Goal: Task Accomplishment & Management: Manage account settings

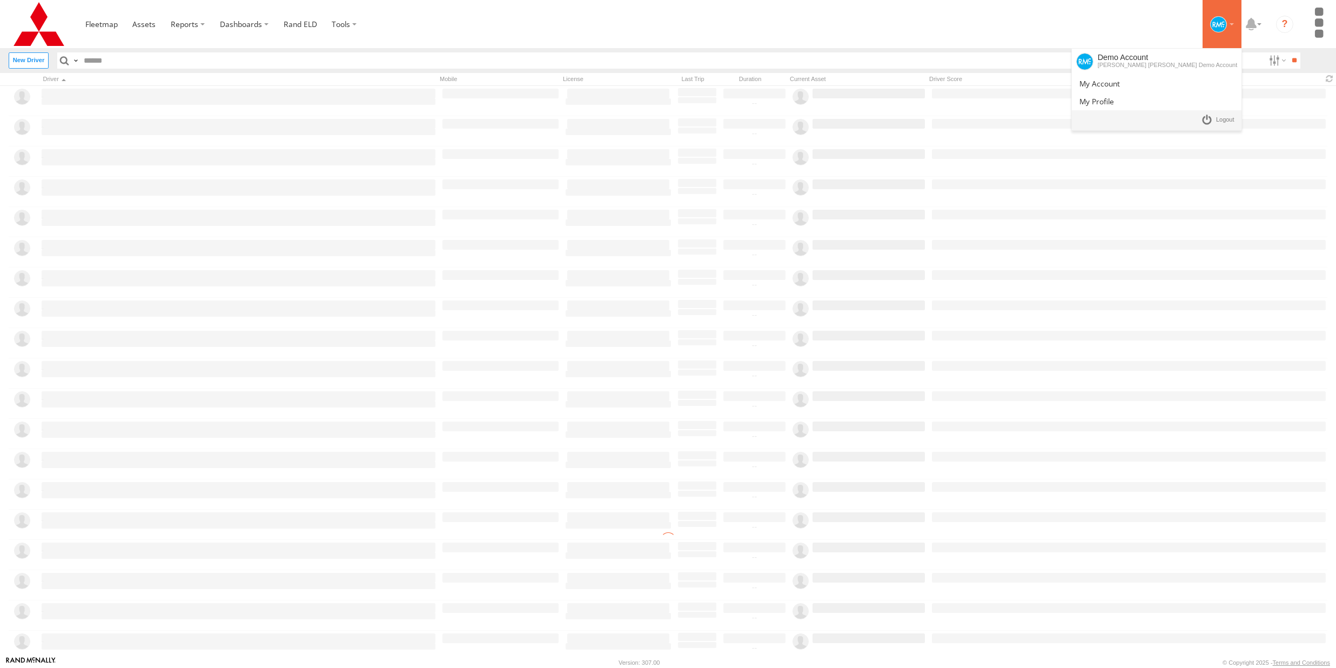
click at [1226, 28] on div at bounding box center [1222, 24] width 31 height 16
click at [953, 2] on section at bounding box center [706, 24] width 1256 height 48
click at [103, 30] on link at bounding box center [102, 24] width 48 height 48
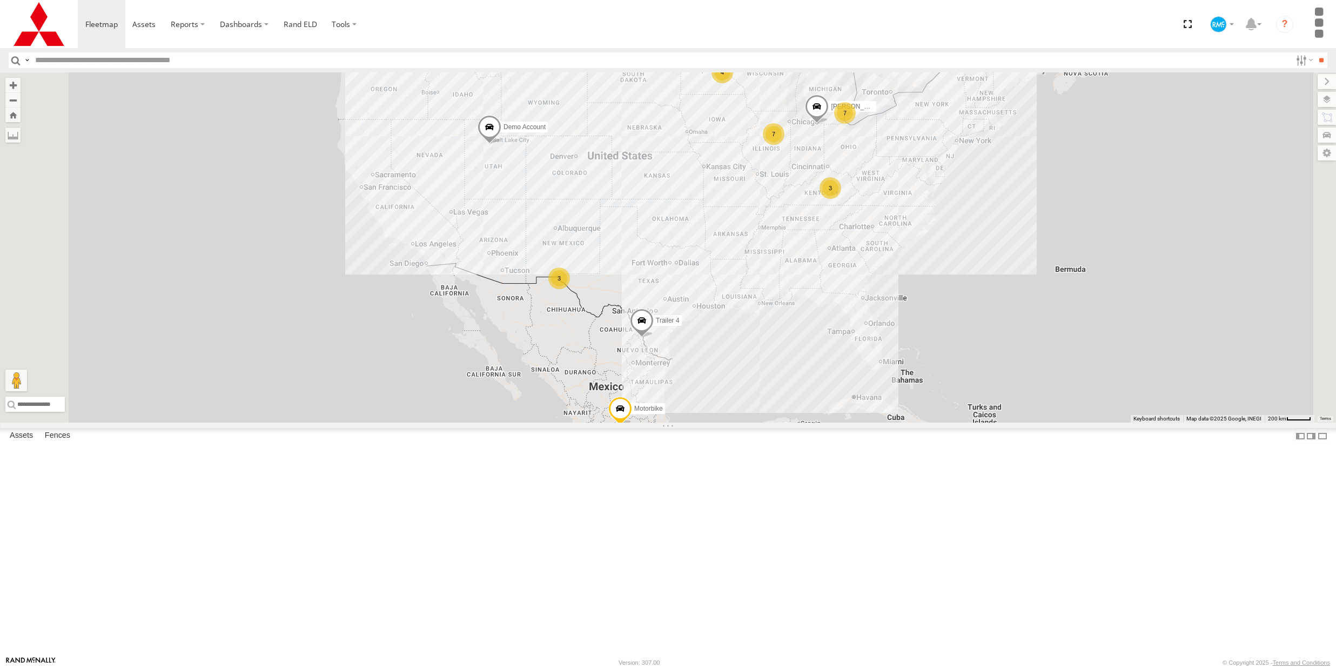
click at [0, 0] on div "Depot 1" at bounding box center [0, 0] width 0 height 0
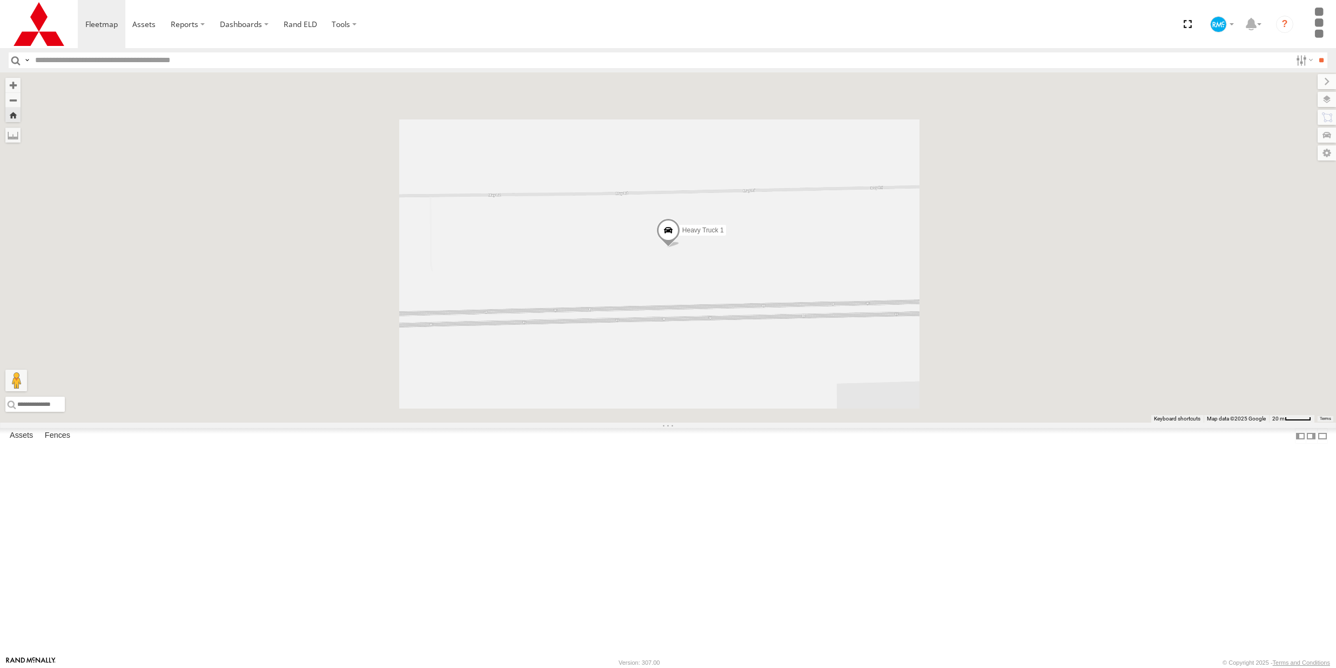
click at [680, 247] on span at bounding box center [668, 232] width 24 height 29
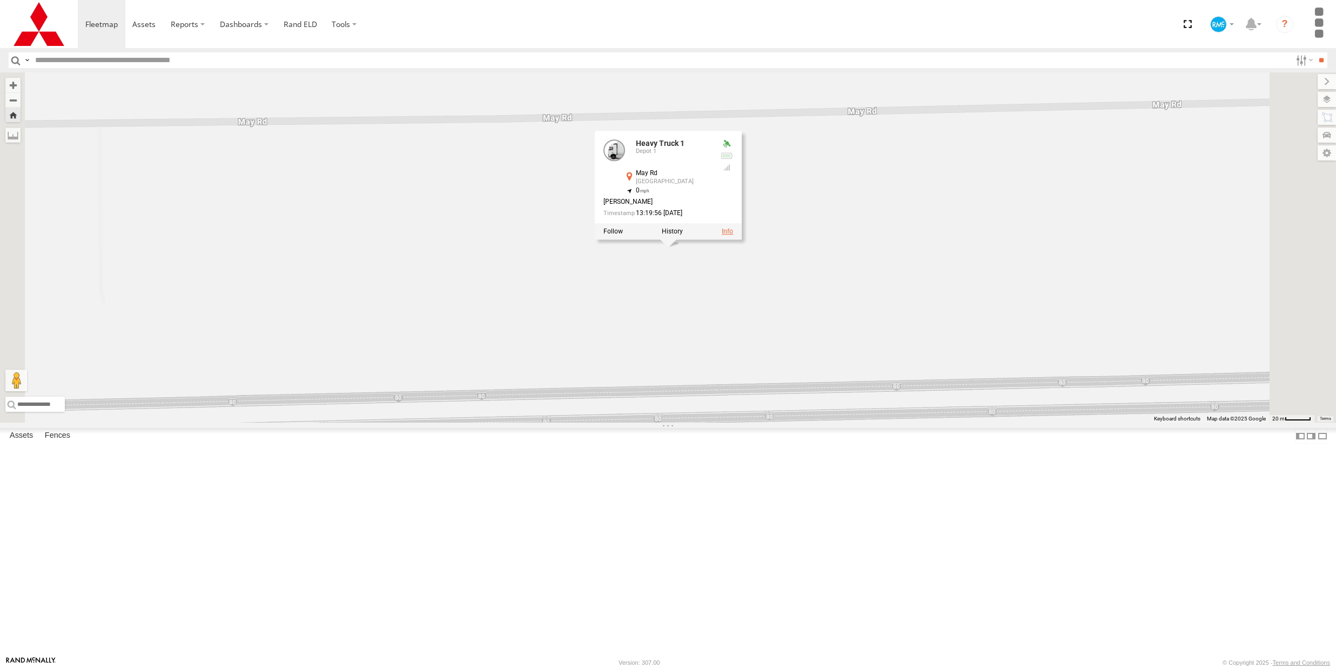
click at [733, 235] on link at bounding box center [727, 231] width 11 height 8
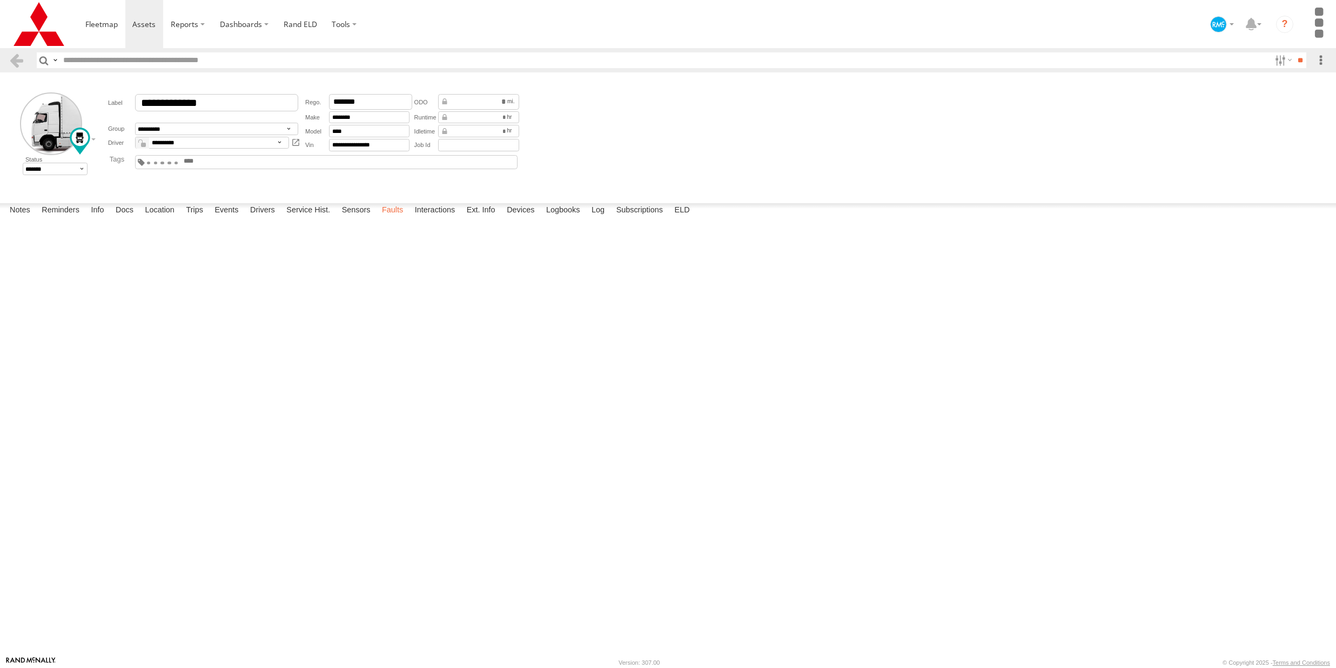
click at [390, 218] on label "Faults" at bounding box center [393, 210] width 32 height 15
click at [46, 28] on img at bounding box center [39, 23] width 56 height 43
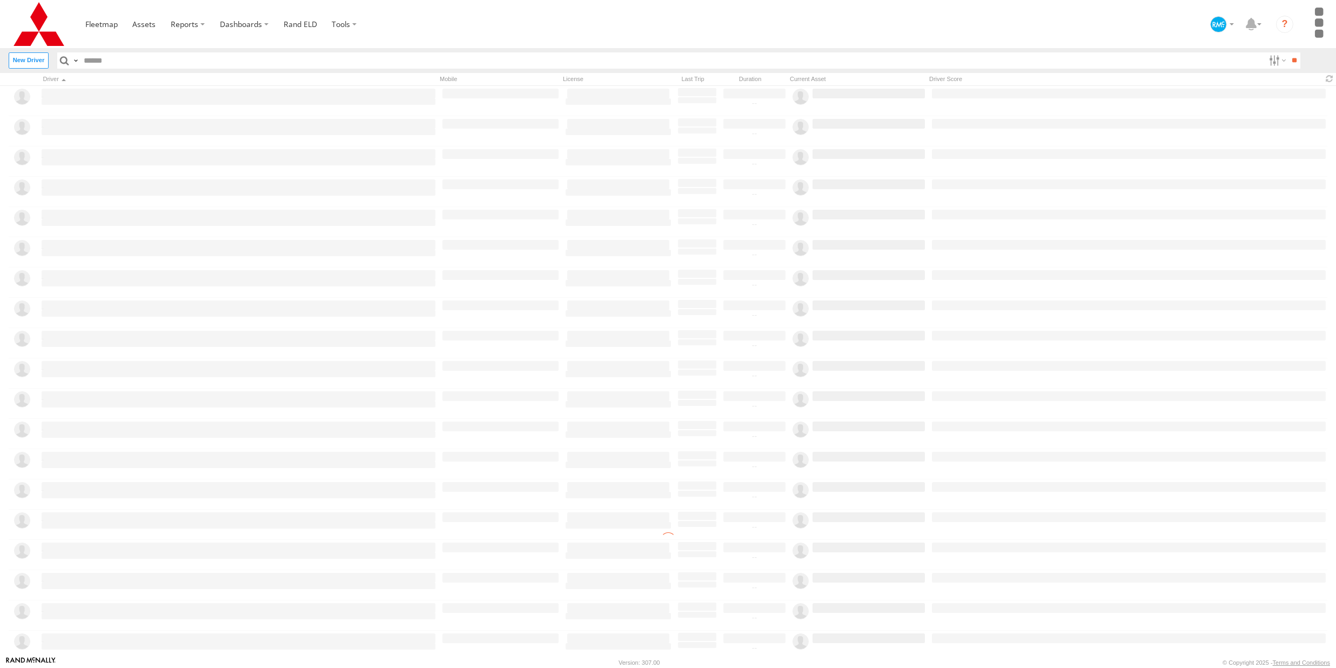
click at [0, 0] on label "Close" at bounding box center [0, 0] width 0 height 0
click at [100, 30] on link at bounding box center [102, 24] width 48 height 48
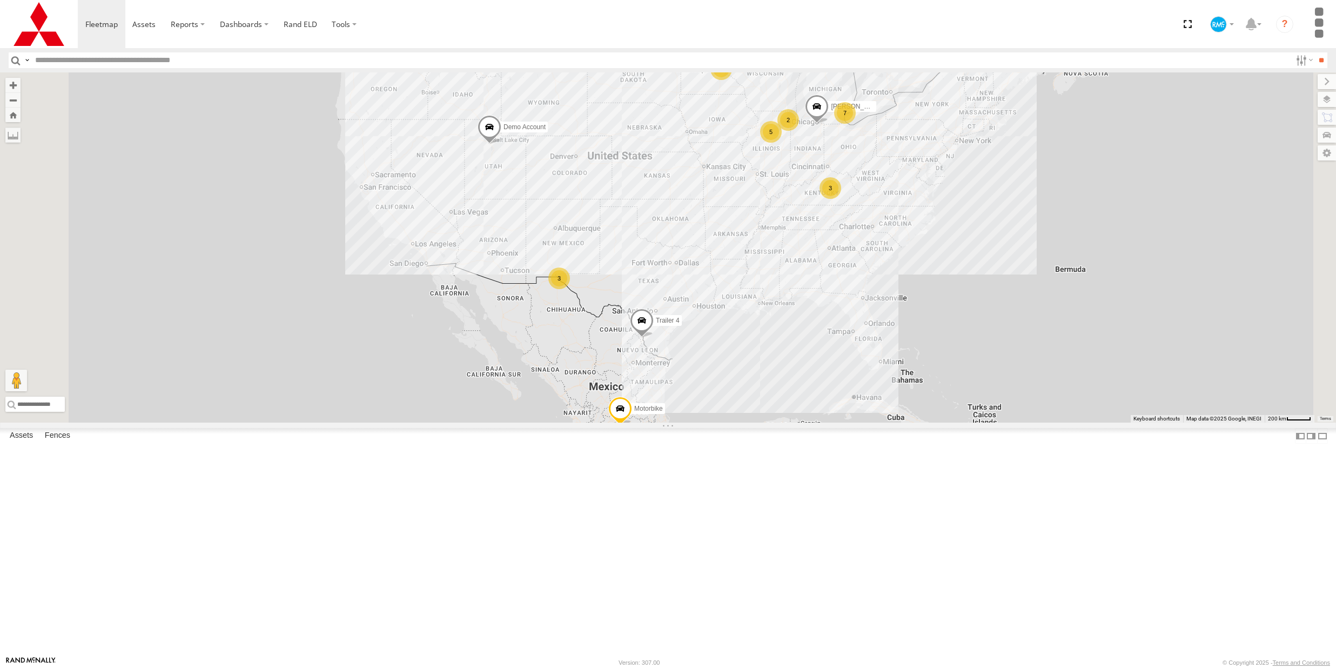
click at [0, 0] on link at bounding box center [0, 0] width 0 height 0
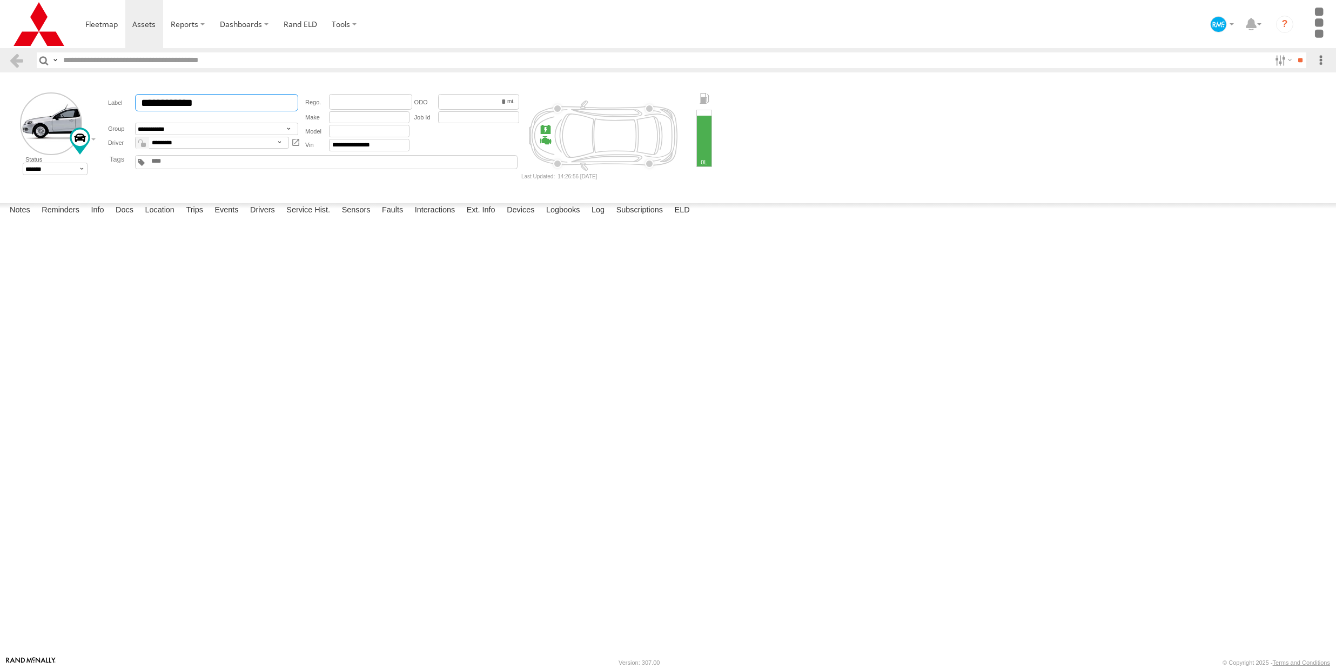
drag, startPoint x: 232, startPoint y: 105, endPoint x: 105, endPoint y: 93, distance: 127.5
click at [106, 93] on div "**********" at bounding box center [204, 122] width 197 height 60
click at [105, 22] on span at bounding box center [101, 24] width 32 height 10
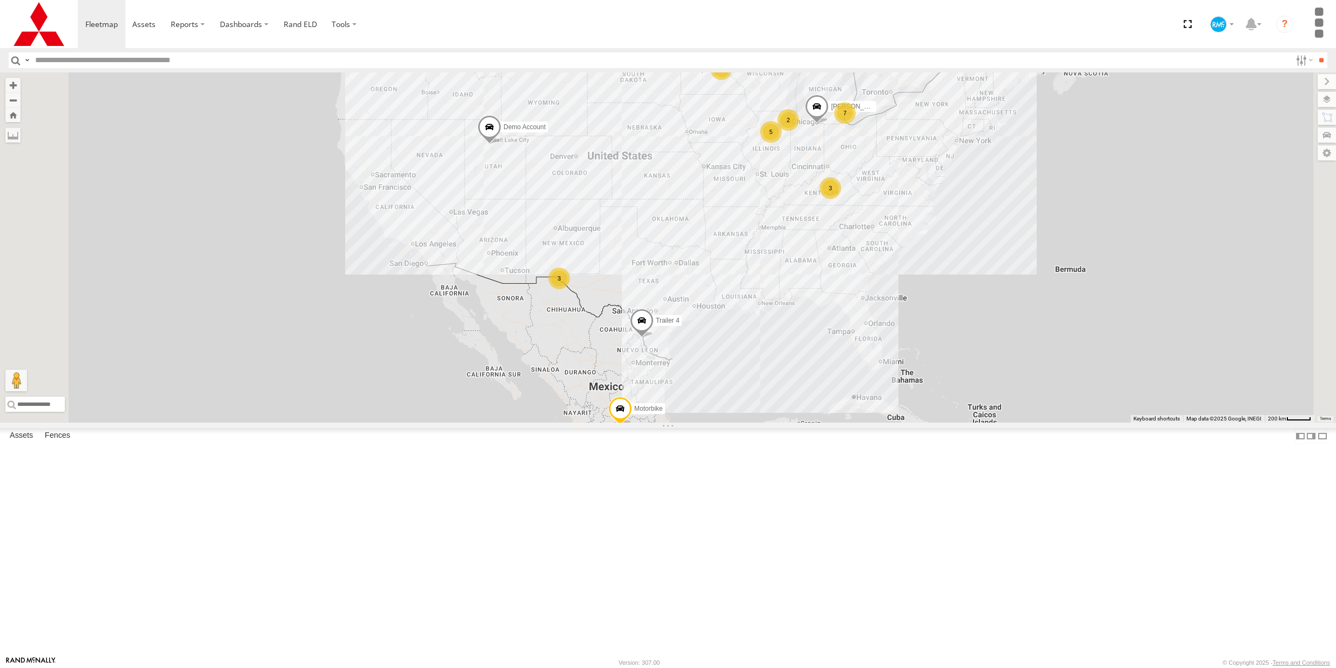
scroll to position [161, 0]
click at [0, 0] on div "806599DA43F8" at bounding box center [0, 0] width 0 height 0
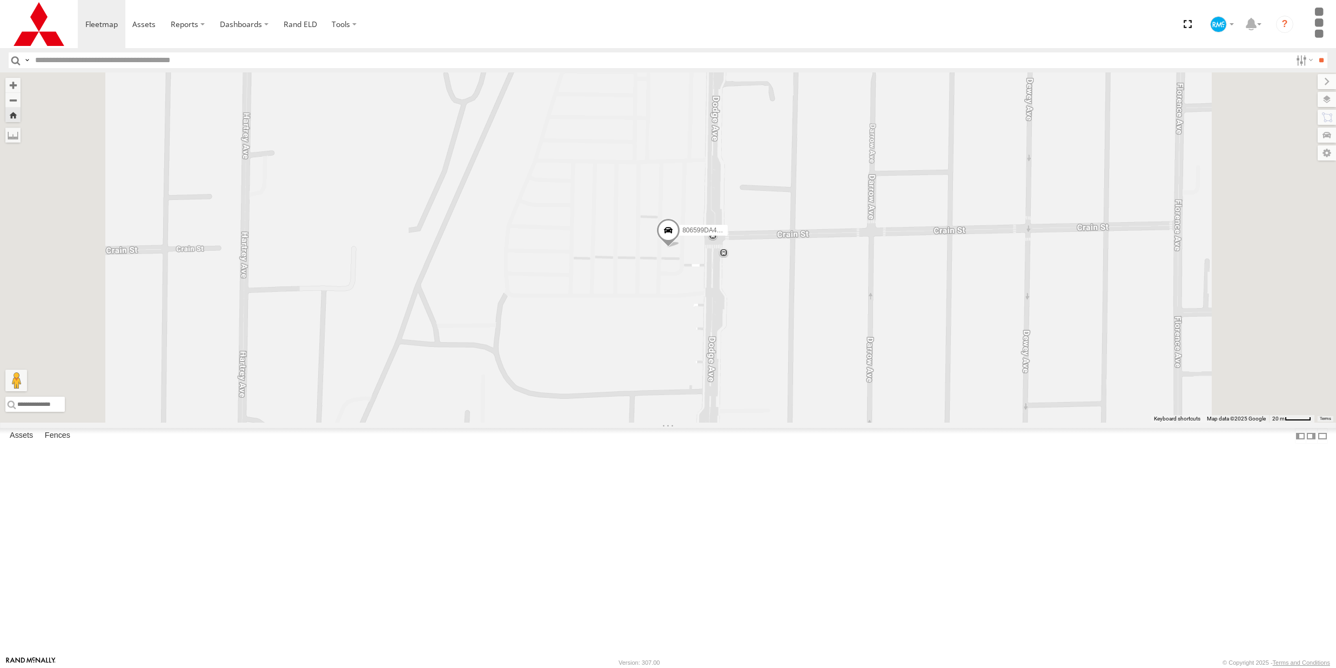
click at [680, 247] on span at bounding box center [668, 232] width 24 height 29
click at [742, 239] on div at bounding box center [668, 231] width 147 height 16
click at [733, 235] on link at bounding box center [727, 231] width 11 height 8
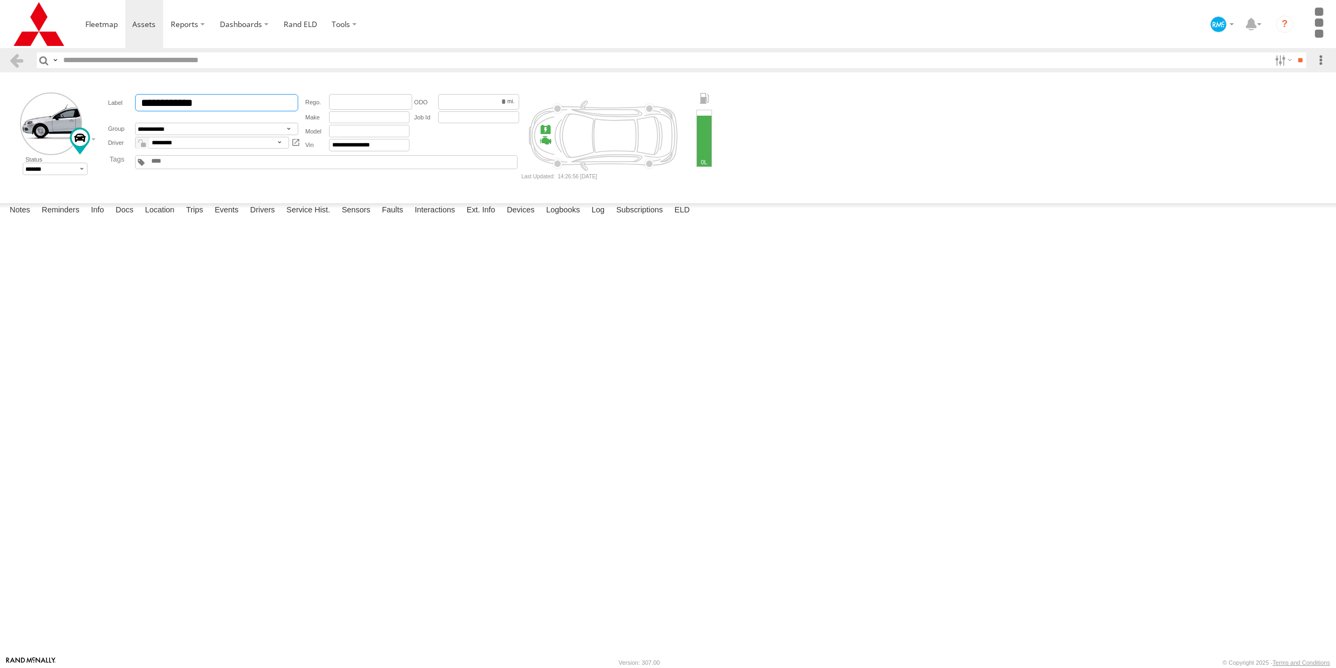
drag, startPoint x: 226, startPoint y: 103, endPoint x: -17, endPoint y: 68, distance: 245.7
click at [0, 68] on html at bounding box center [668, 334] width 1336 height 668
type input "**********"
click at [156, 155] on div "9 miles lane Alin Customer Asset Tracker Bulk Material Delivery DE Diesel Drive…" at bounding box center [310, 162] width 424 height 19
click at [167, 157] on div "9 miles lane Alin Customer Asset Tracker Bulk Material Delivery DE Diesel Drive…" at bounding box center [326, 162] width 383 height 14
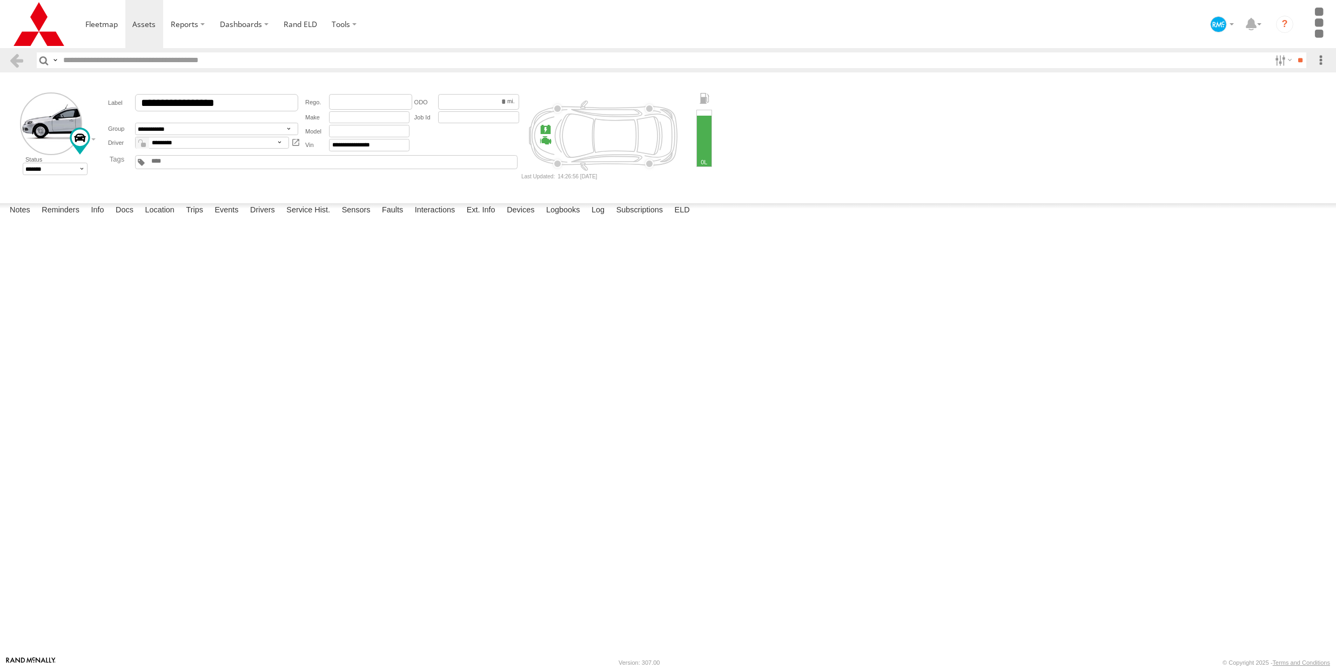
click at [165, 160] on input "text" at bounding box center [176, 161] width 52 height 8
click at [201, 163] on input "text" at bounding box center [181, 161] width 52 height 8
click at [211, 160] on input "text" at bounding box center [185, 161] width 52 height 8
click at [113, 36] on link at bounding box center [102, 24] width 48 height 48
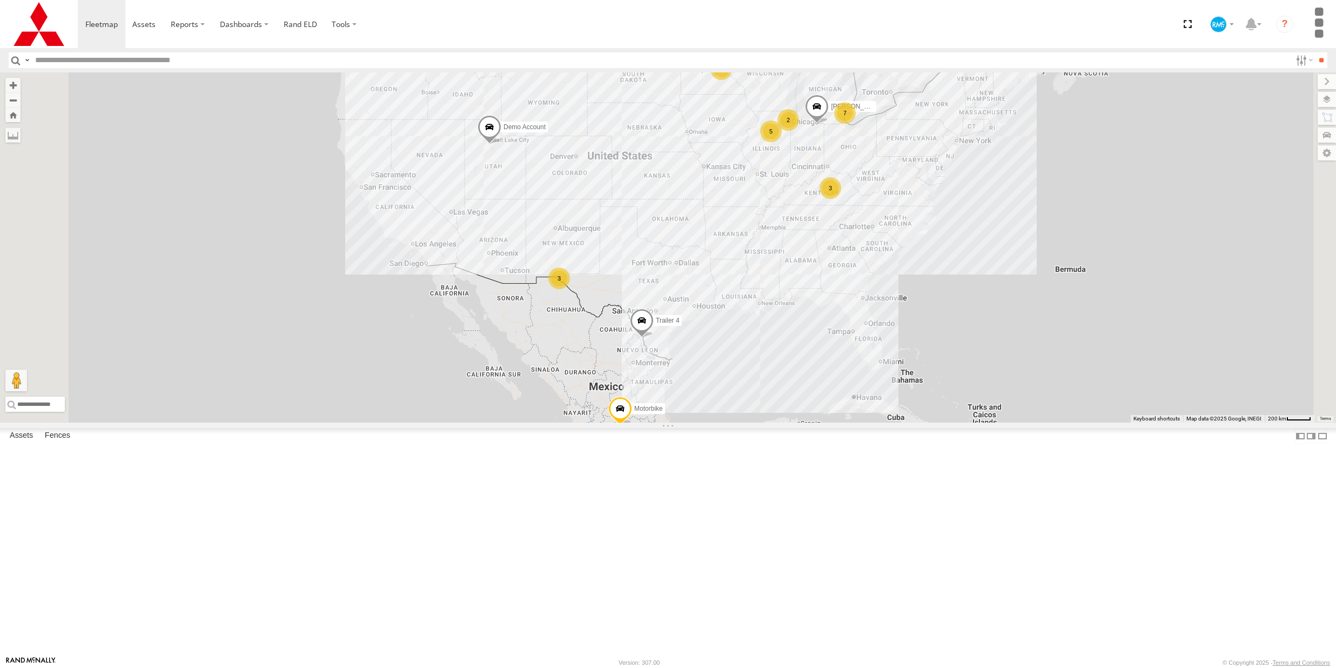
click at [0, 0] on div "Service Vehicle 3" at bounding box center [0, 0] width 0 height 0
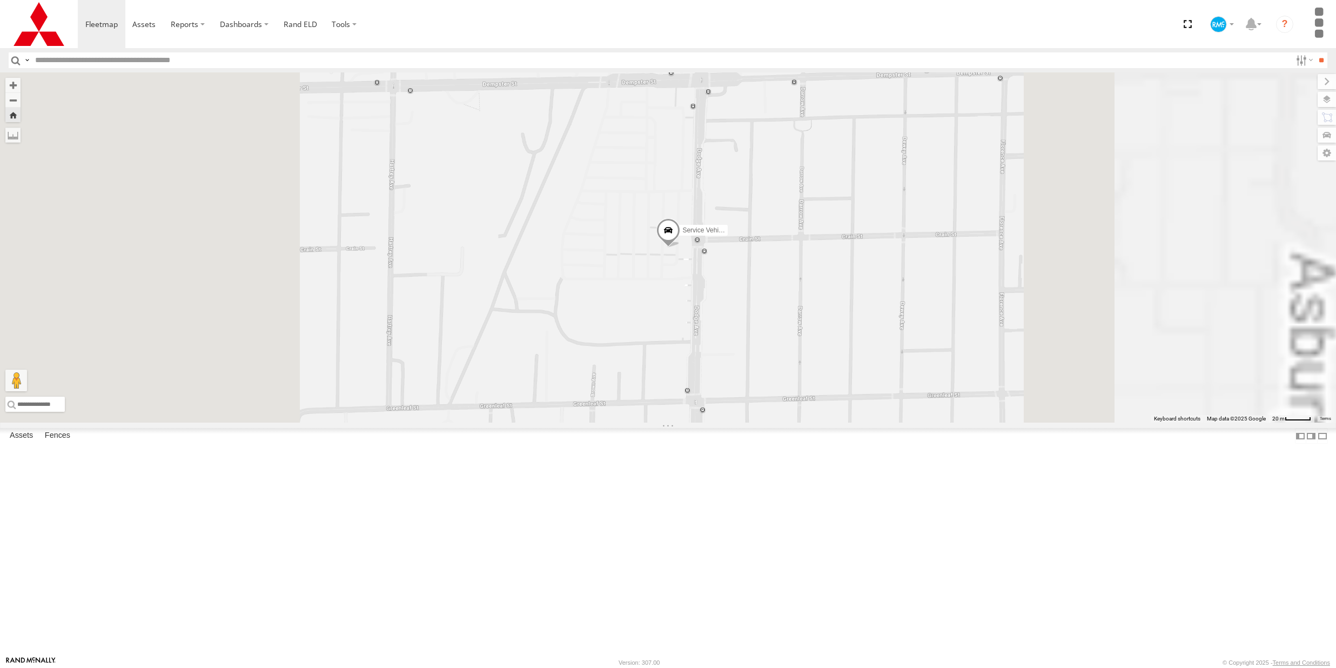
click at [680, 247] on span at bounding box center [668, 232] width 24 height 29
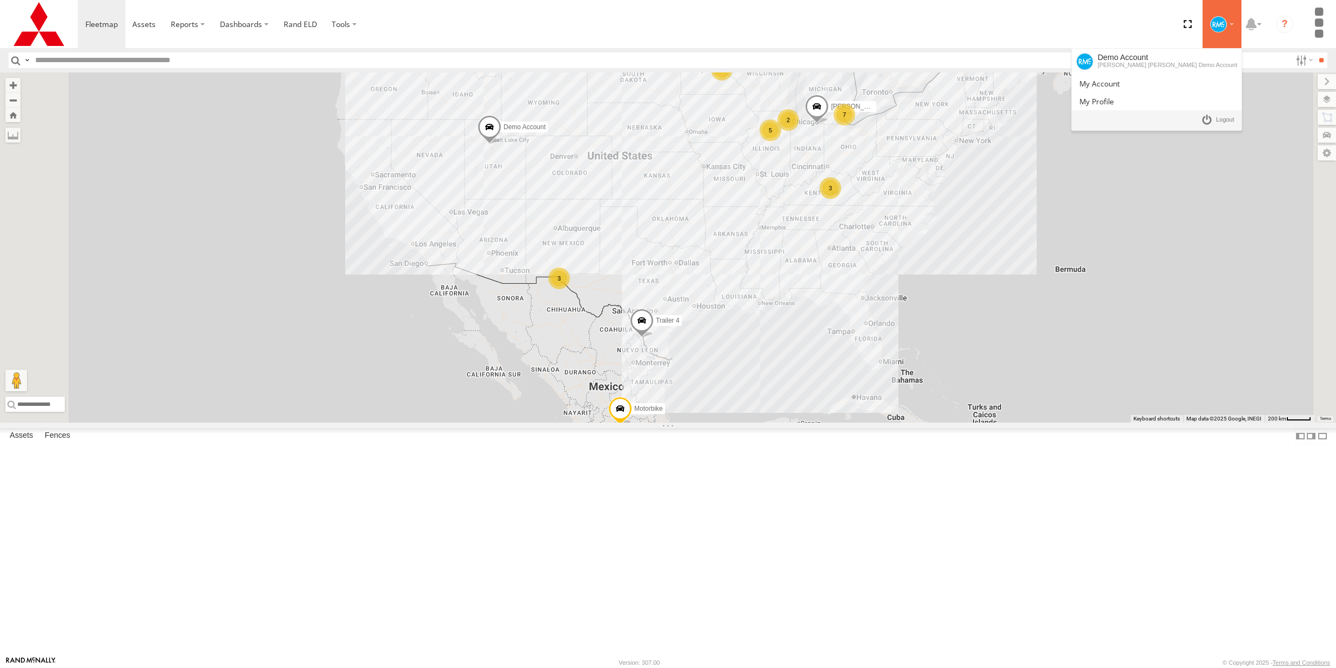
click at [1227, 19] on div at bounding box center [1222, 24] width 31 height 16
click at [1224, 119] on span at bounding box center [1225, 120] width 18 height 12
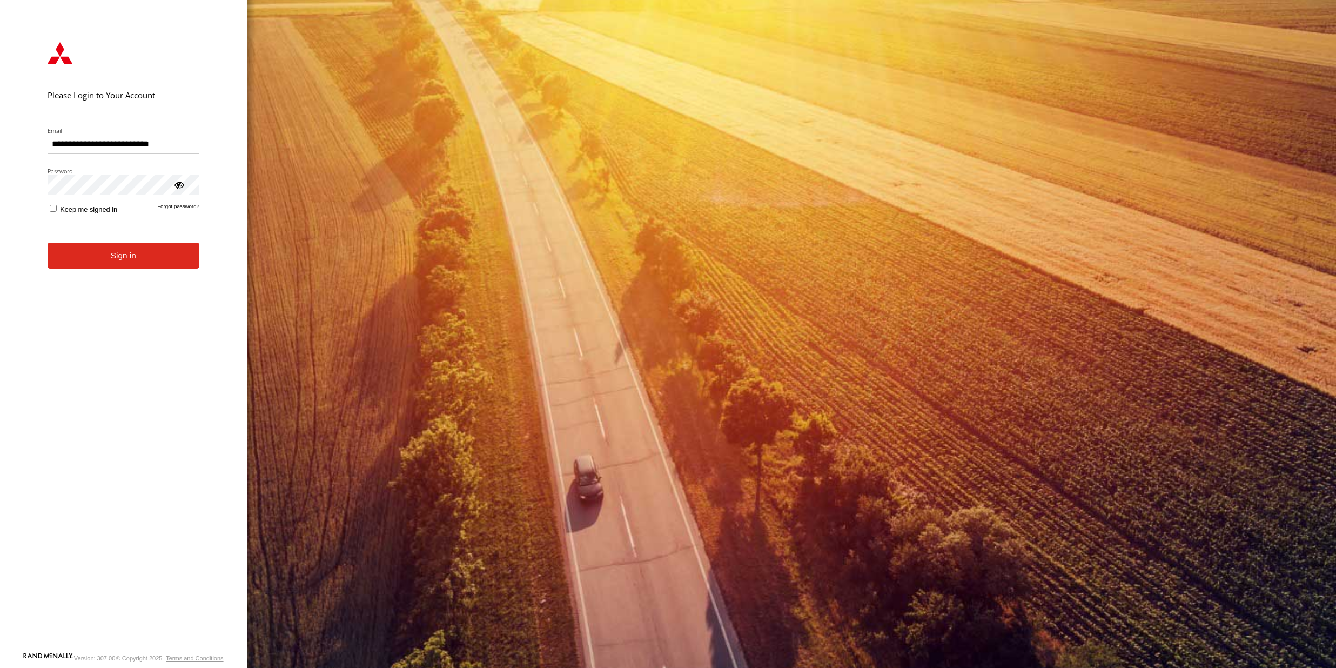
click at [155, 150] on input "**********" at bounding box center [124, 144] width 152 height 19
type input "**********"
click at [140, 265] on button "Sign in" at bounding box center [124, 256] width 152 height 26
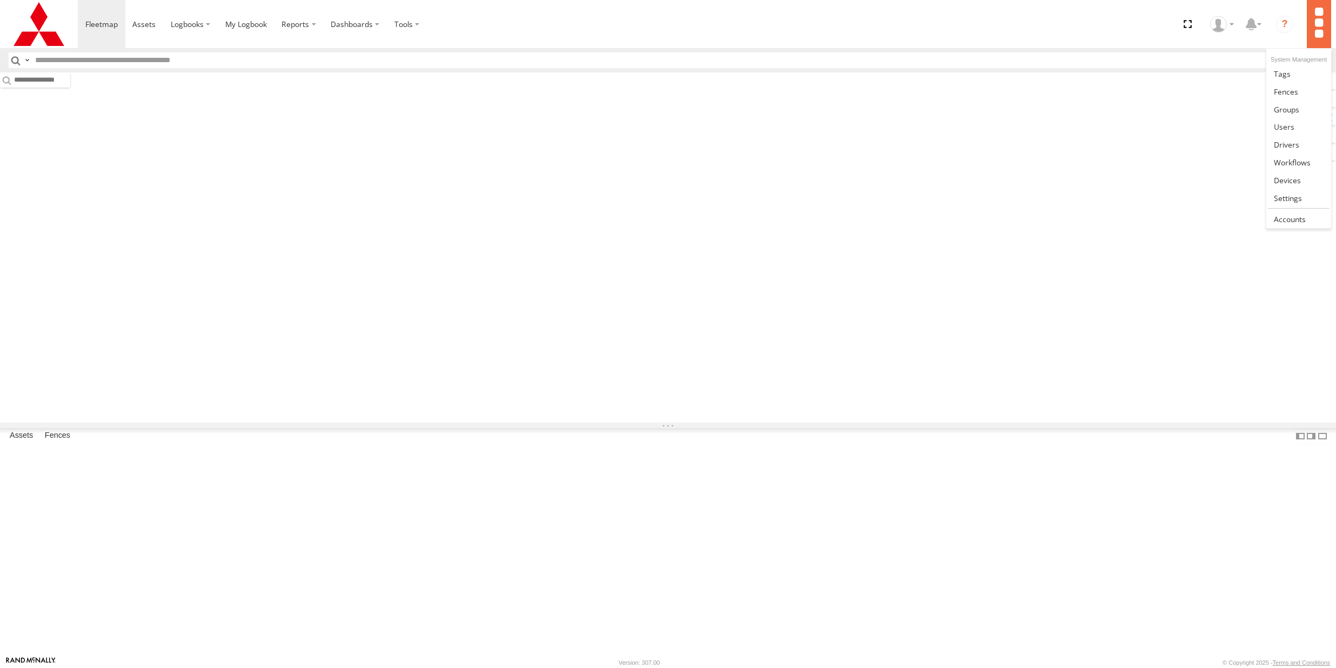
click at [1310, 21] on label at bounding box center [1319, 24] width 24 height 48
